Goal: Go to known website: Go to known website

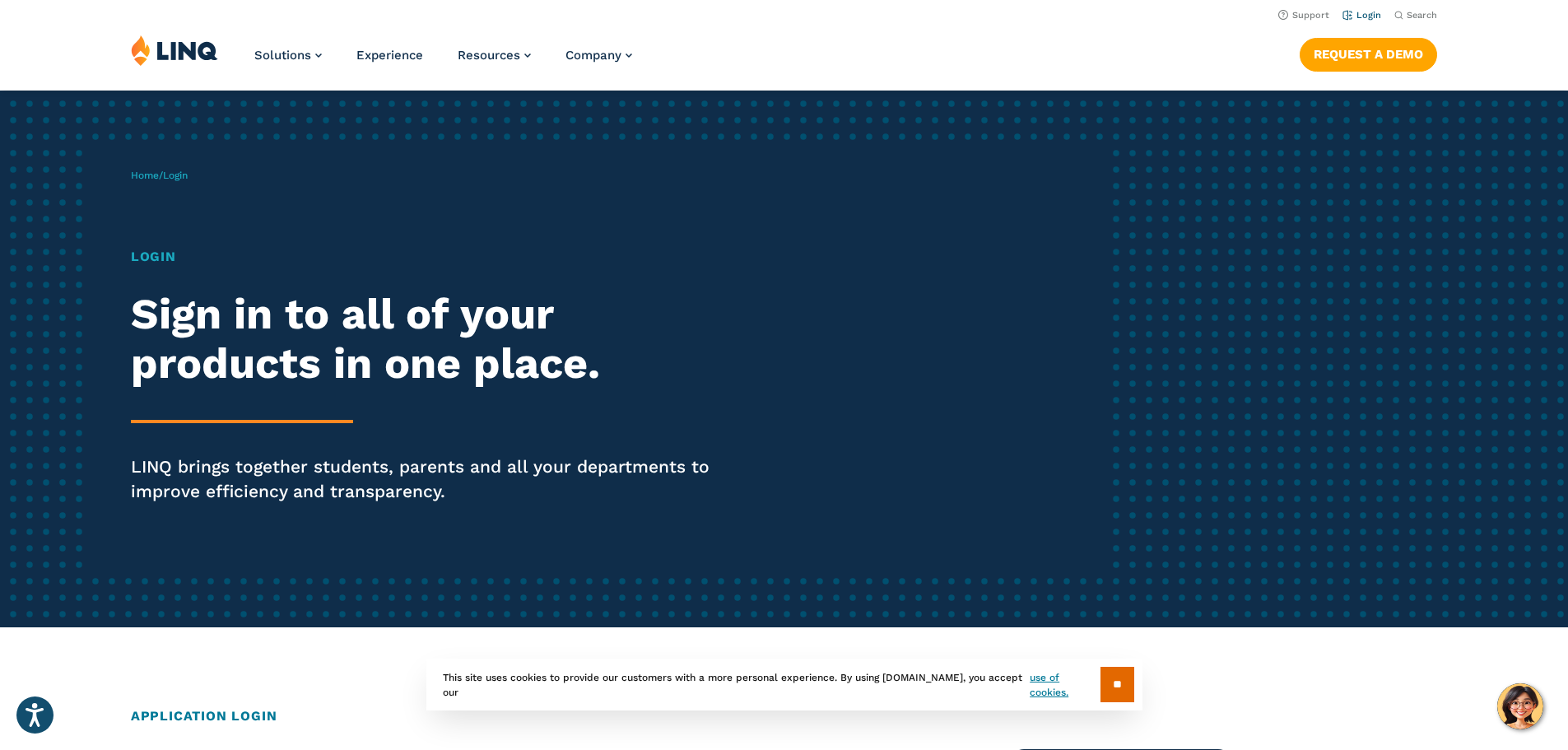
click at [1366, 10] on link "Login" at bounding box center [1361, 15] width 38 height 11
click at [1119, 691] on input "**" at bounding box center [1117, 684] width 34 height 36
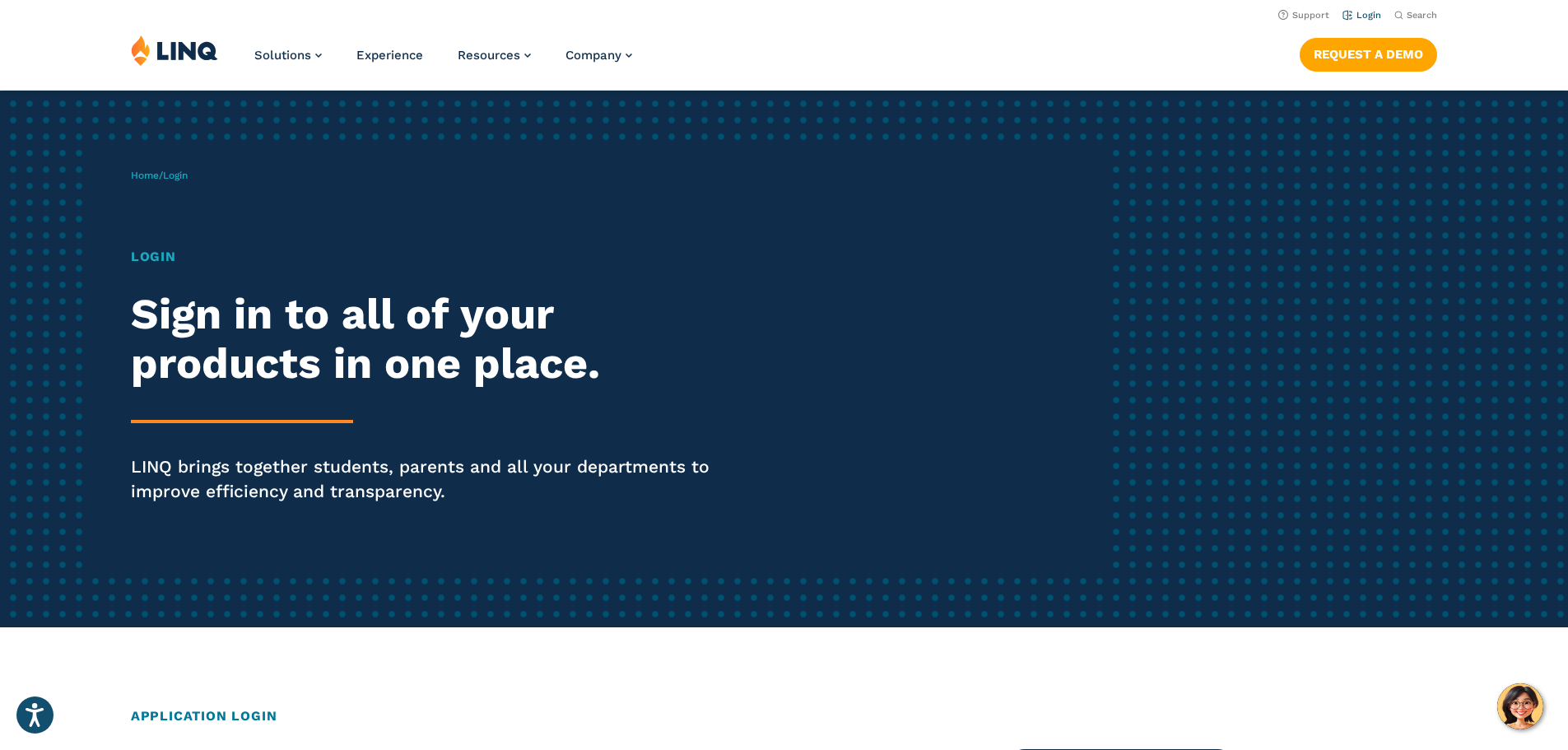
click at [1360, 20] on link "Login" at bounding box center [1361, 15] width 38 height 11
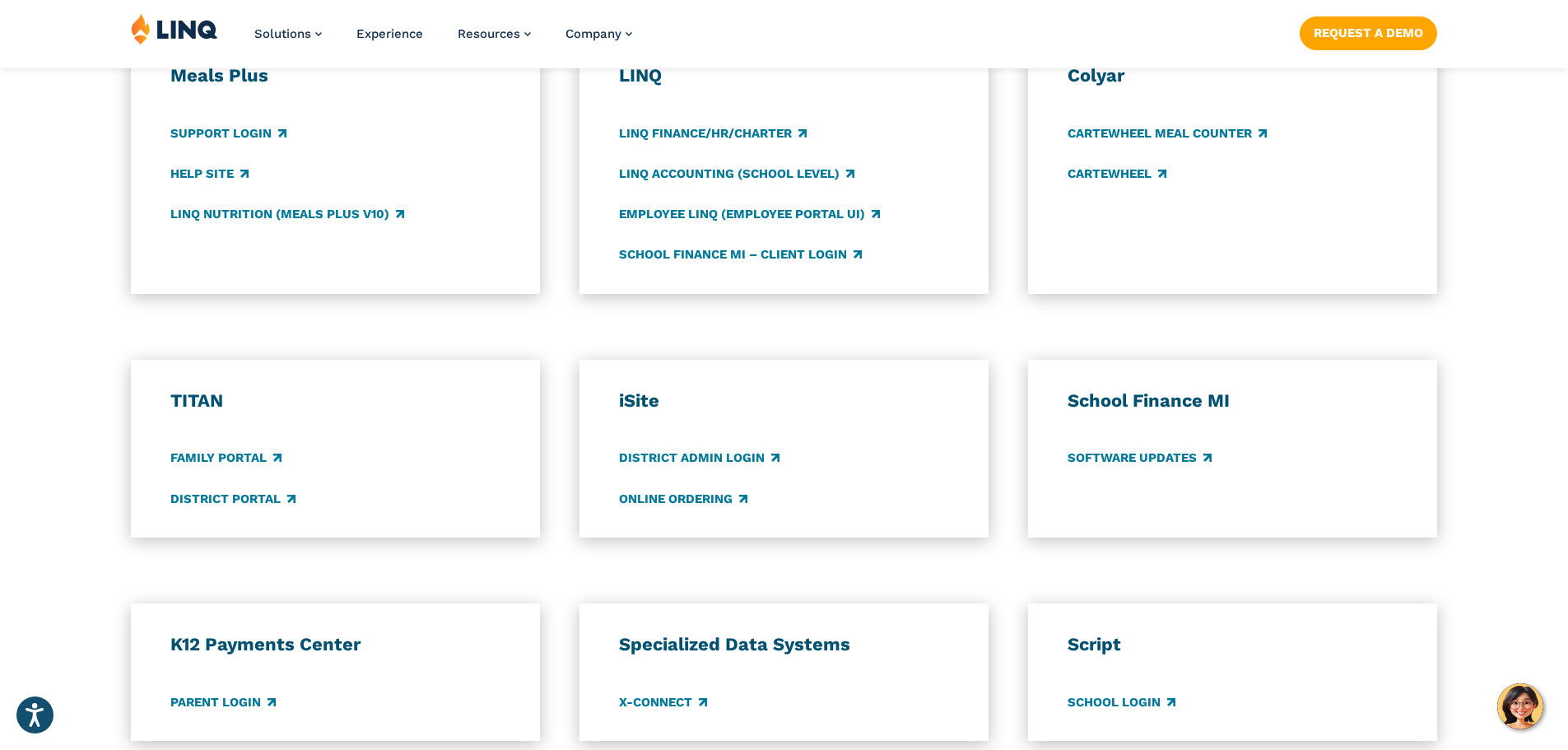
scroll to position [988, 0]
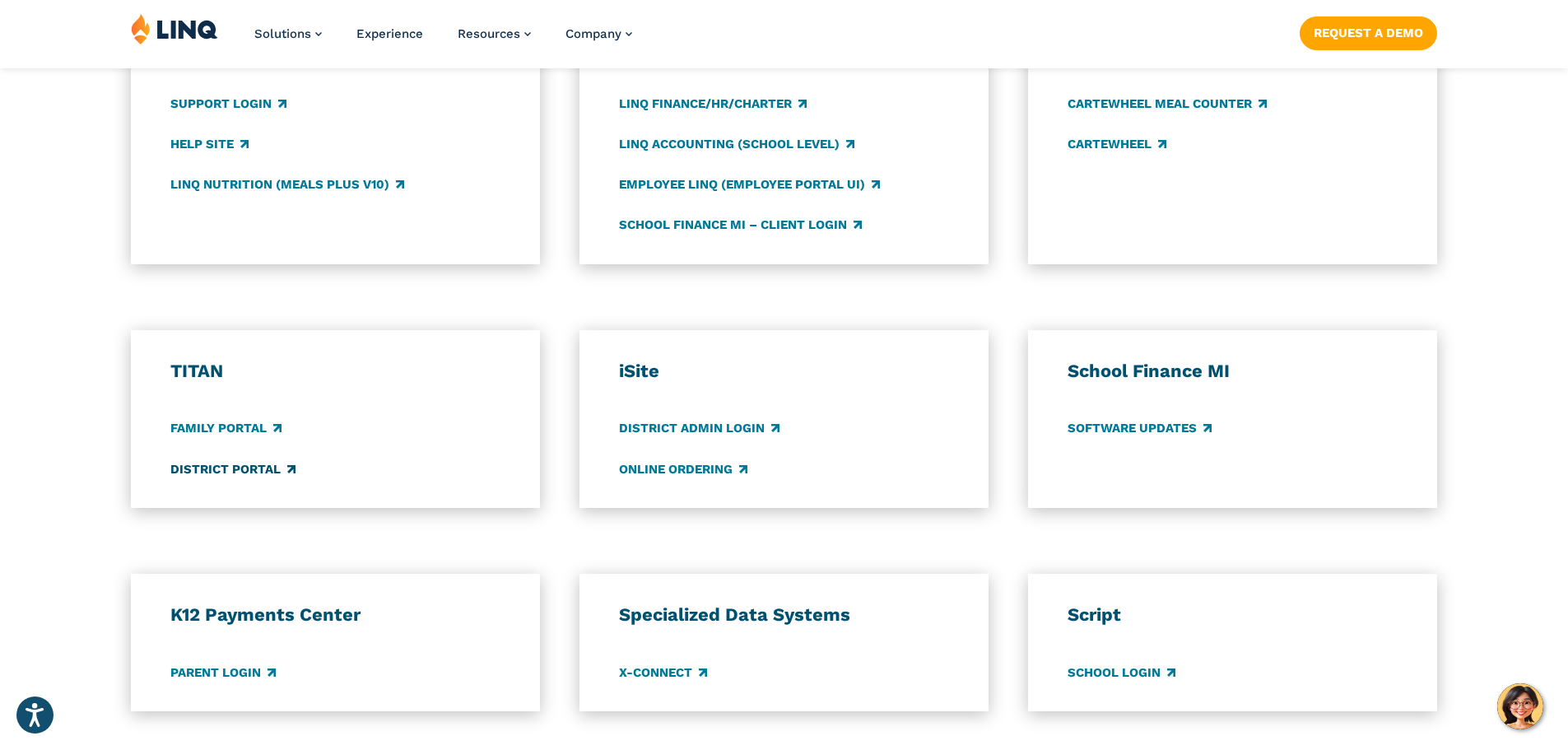
click at [276, 473] on link "District Portal" at bounding box center [233, 469] width 125 height 18
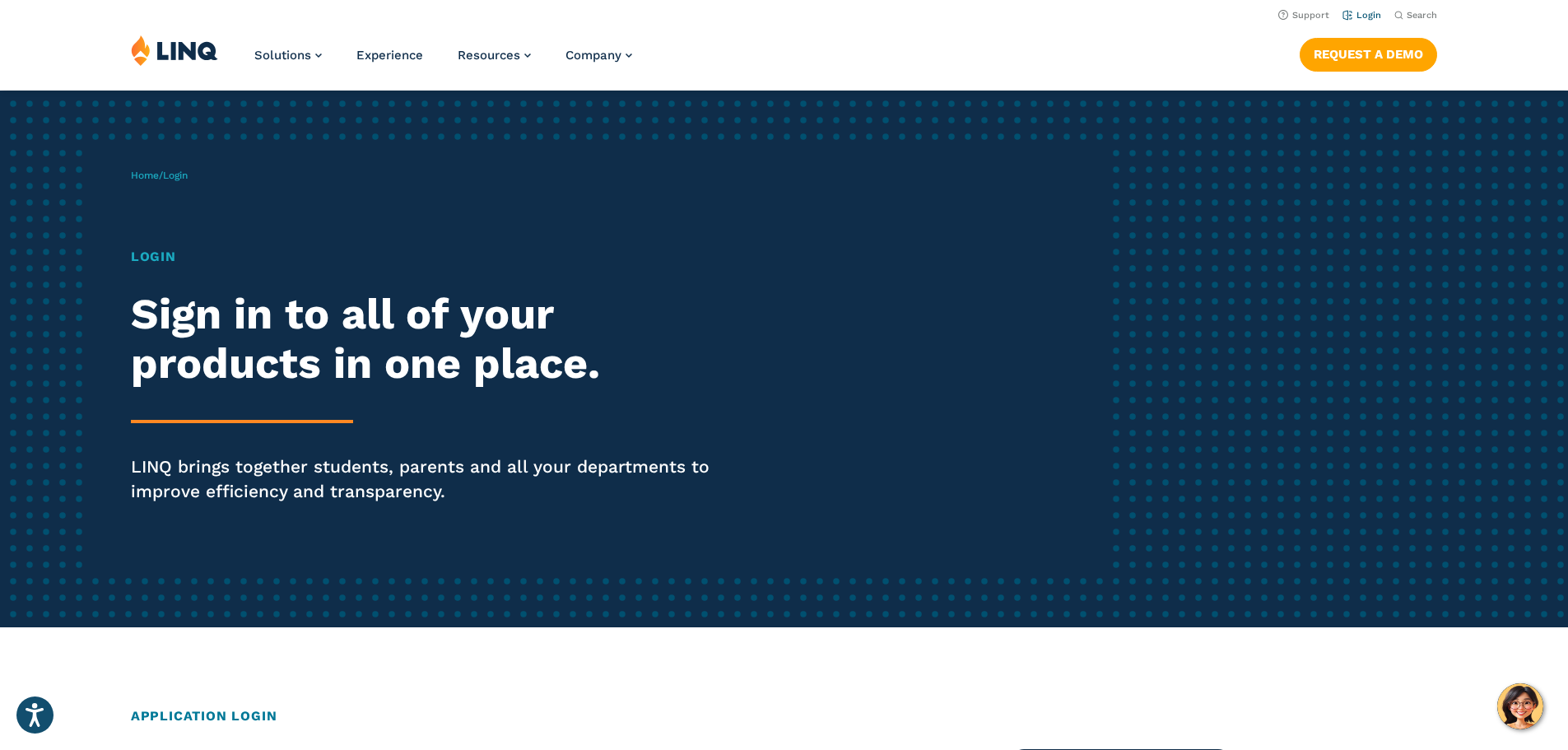
click at [1359, 13] on link "Login" at bounding box center [1361, 15] width 38 height 11
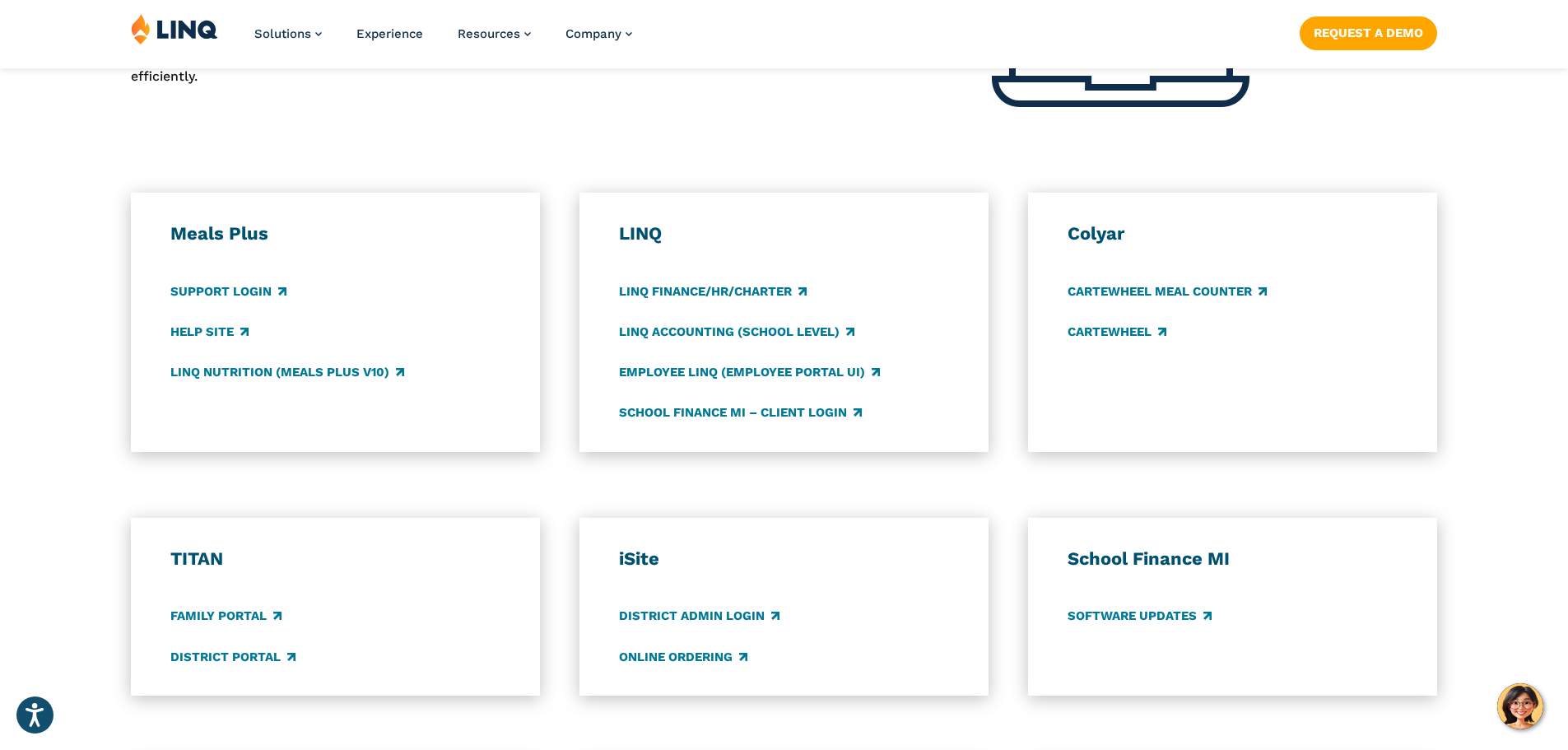
scroll to position [905, 0]
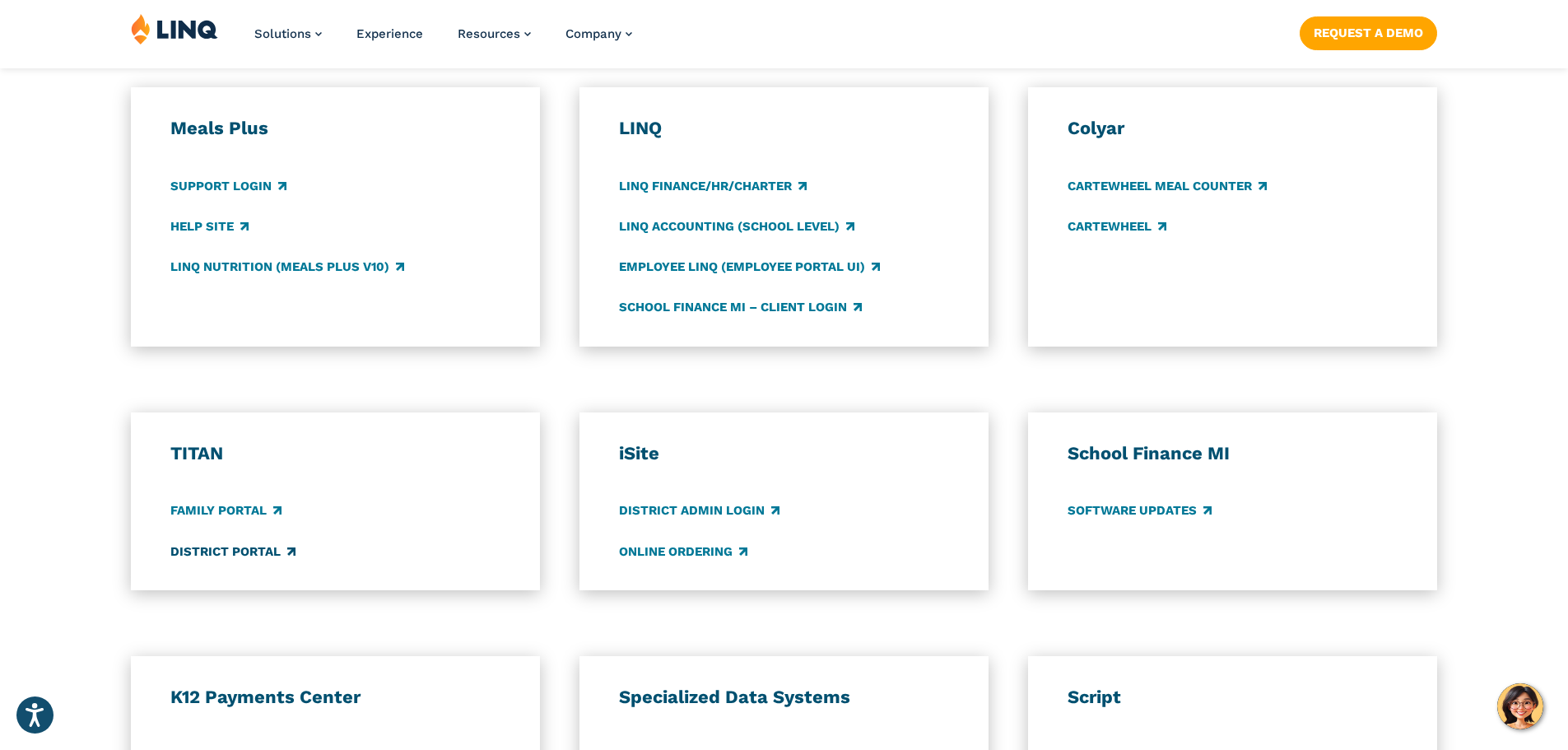
click at [255, 545] on link "District Portal" at bounding box center [233, 551] width 125 height 18
